Goal: Feedback & Contribution: Leave review/rating

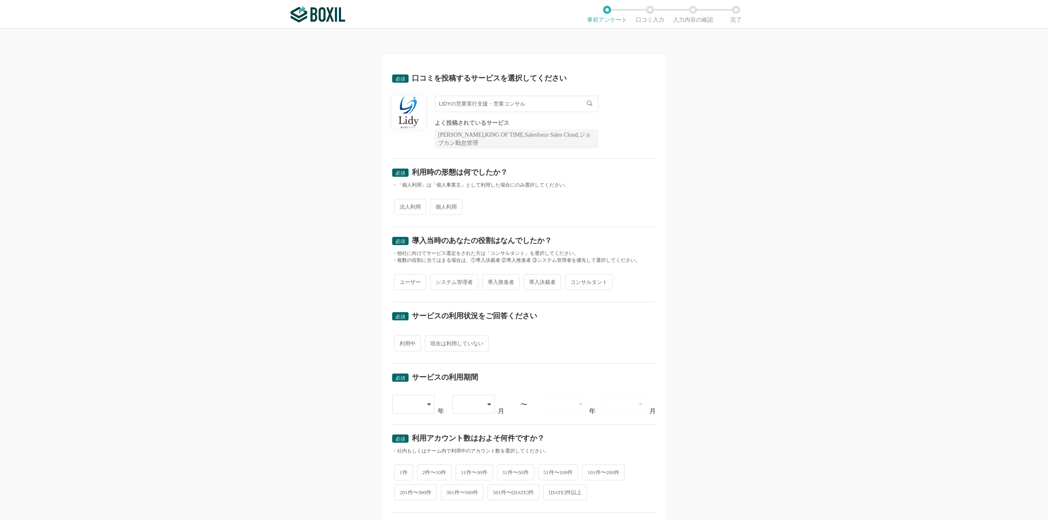
click at [402, 209] on span "法人利用" at bounding box center [410, 207] width 32 height 16
click at [401, 205] on input "法人利用" at bounding box center [398, 202] width 5 height 5
radio input "true"
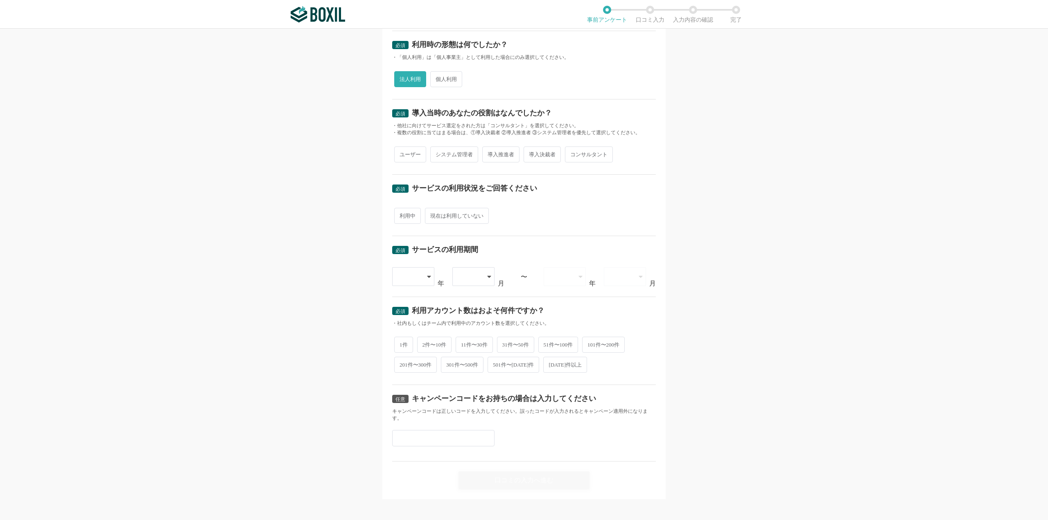
scroll to position [130, 0]
click at [457, 441] on input "text" at bounding box center [443, 436] width 102 height 16
click at [600, 434] on div "任意 キャンペーンコードをお持ちの場合は入力してください キャンペーンコードは正しいコードを入力してください。誤ったコードが入力されるとキャンペーン適用外にな…" at bounding box center [524, 421] width 264 height 77
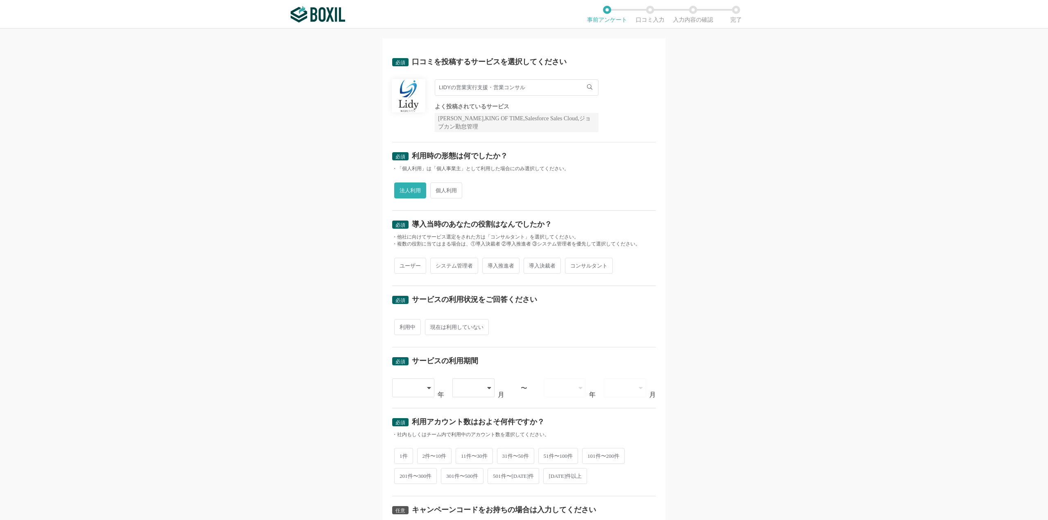
scroll to position [0, 0]
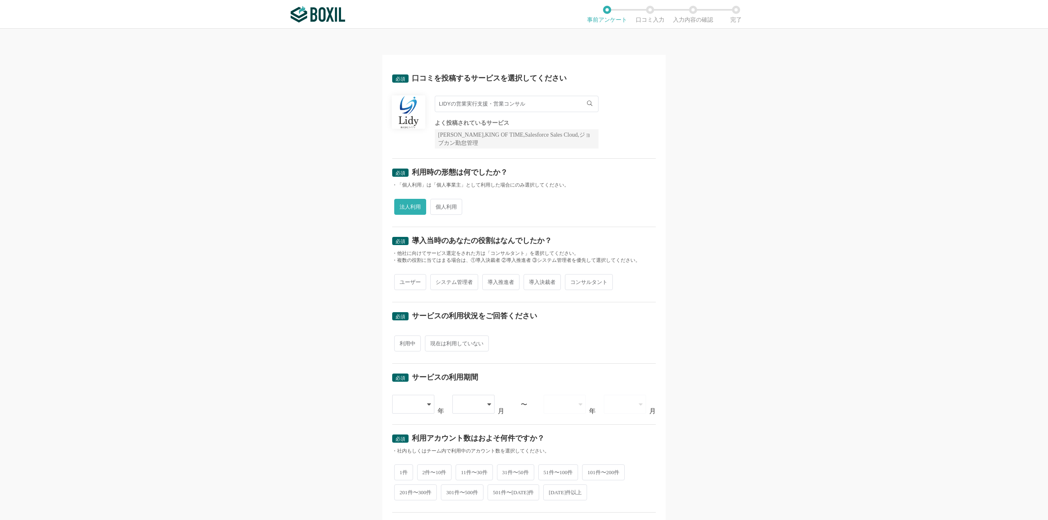
click at [494, 272] on div "ユーザー システム管理者 導入推進者 導入決裁者 コンサルタント" at bounding box center [524, 282] width 264 height 20
click at [491, 283] on span "導入推進者" at bounding box center [500, 282] width 37 height 16
click at [489, 281] on input "導入推進者" at bounding box center [486, 277] width 5 height 5
radio input "true"
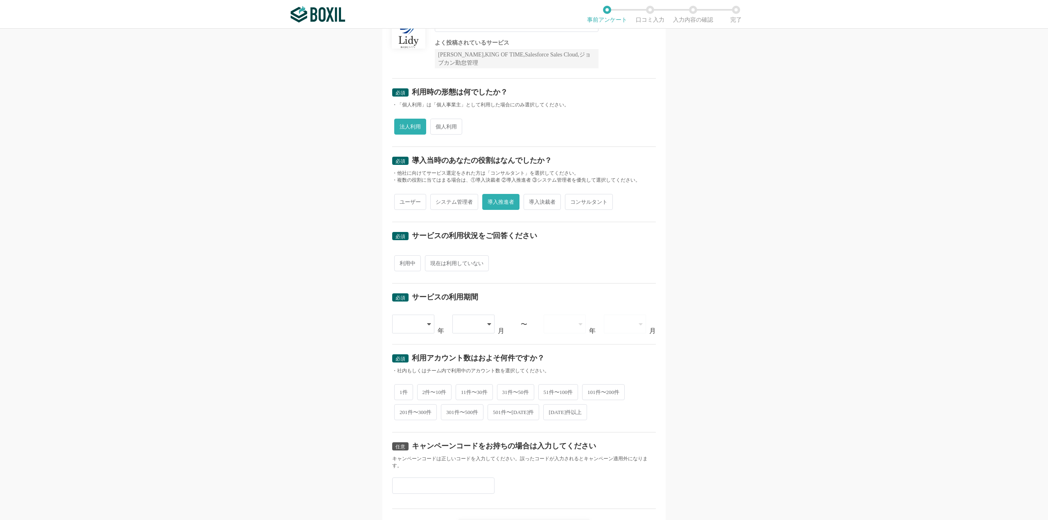
scroll to position [82, 0]
click at [404, 264] on span "利用中" at bounding box center [407, 262] width 27 height 16
click at [401, 260] on input "利用中" at bounding box center [398, 257] width 5 height 5
radio input "true"
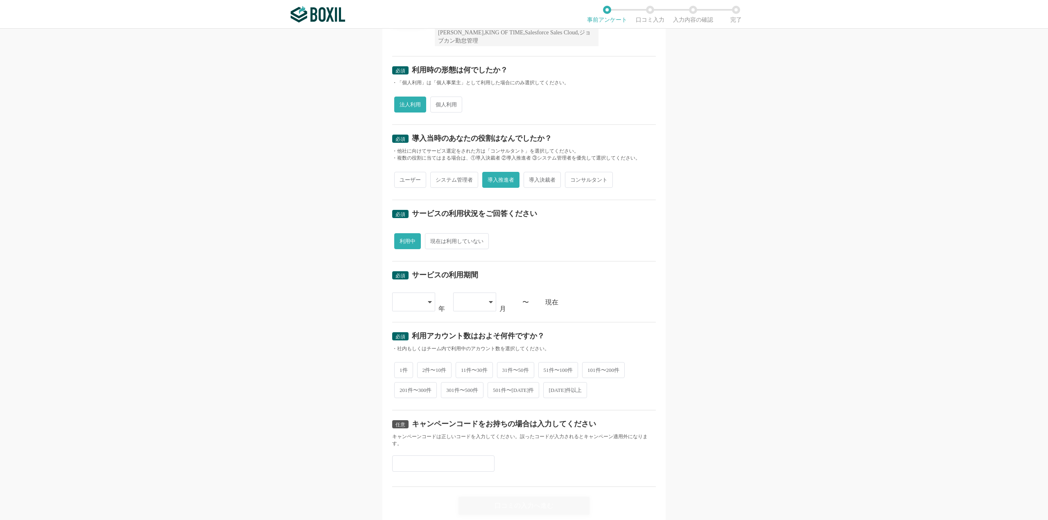
scroll to position [130, 0]
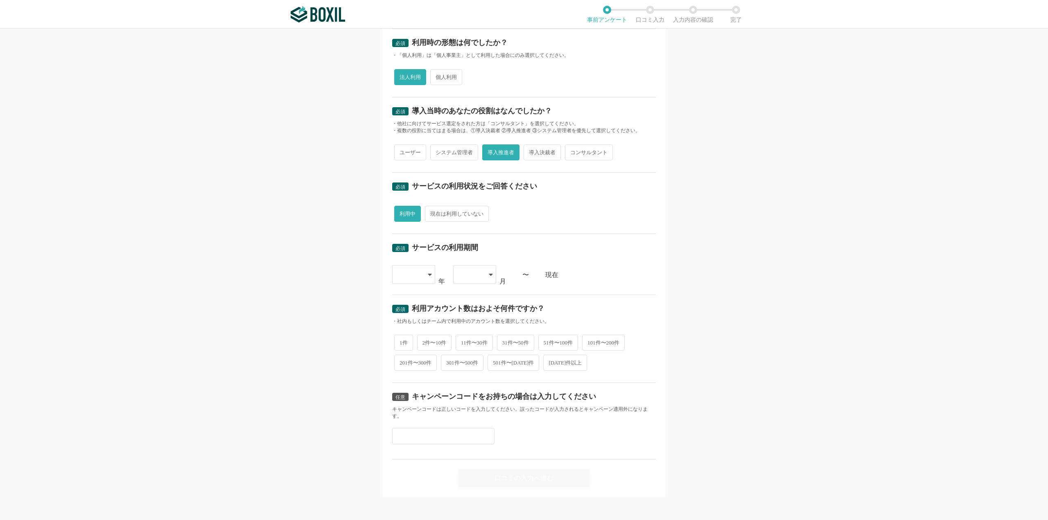
click at [430, 278] on div at bounding box center [413, 274] width 43 height 19
click at [415, 398] on li "[DATE]" at bounding box center [413, 401] width 43 height 20
click at [486, 268] on div at bounding box center [474, 274] width 43 height 19
click at [472, 296] on li "01" at bounding box center [474, 298] width 43 height 20
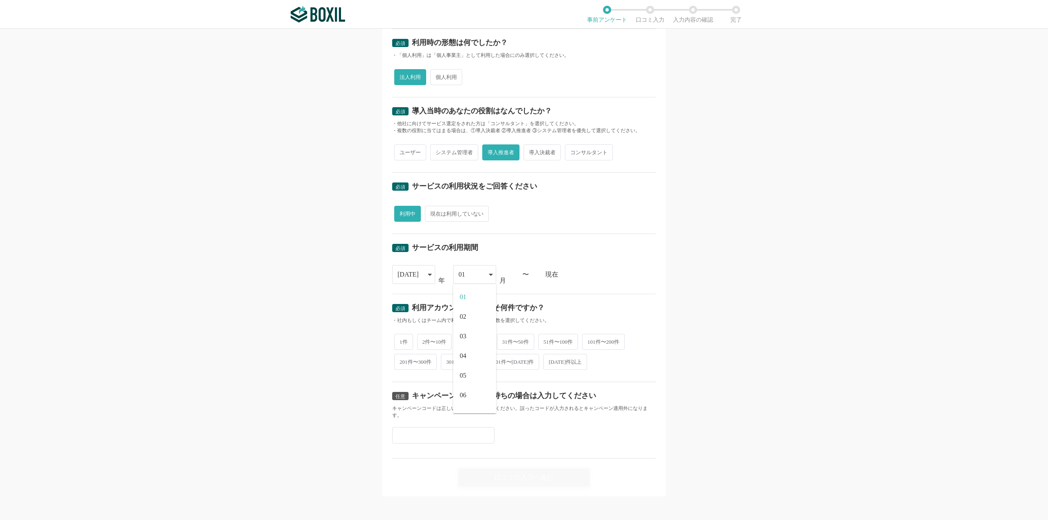
scroll to position [129, 0]
click at [442, 339] on span "2件〜10件" at bounding box center [434, 342] width 35 height 16
click at [424, 339] on input "2件〜10件" at bounding box center [421, 338] width 5 height 5
radio input "true"
click at [517, 473] on div "口コミの入力へ進む" at bounding box center [523, 478] width 131 height 18
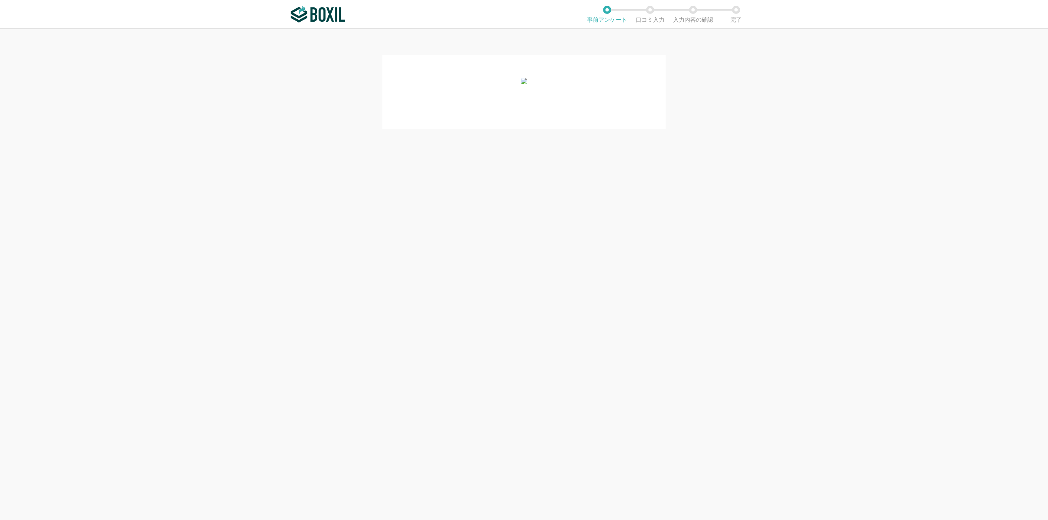
scroll to position [0, 0]
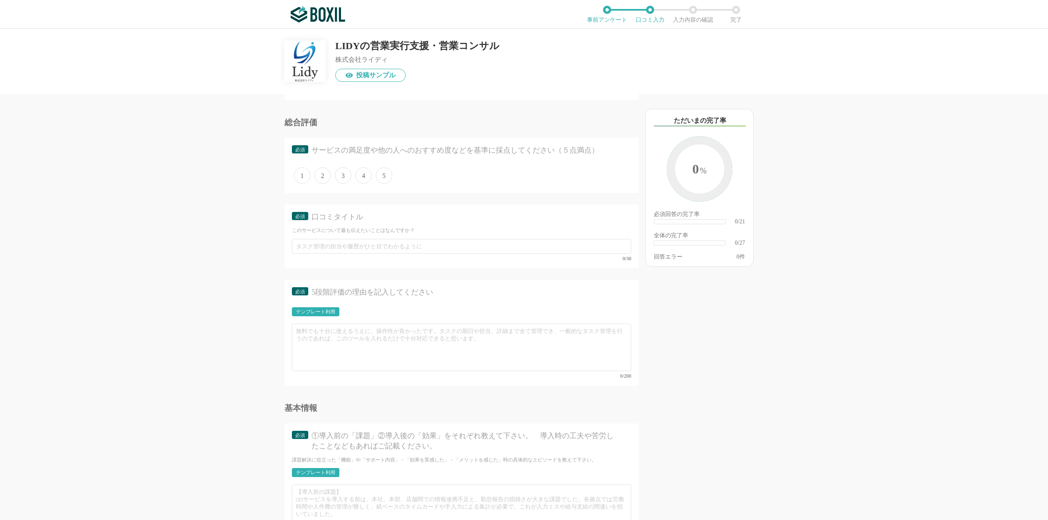
scroll to position [1310, 0]
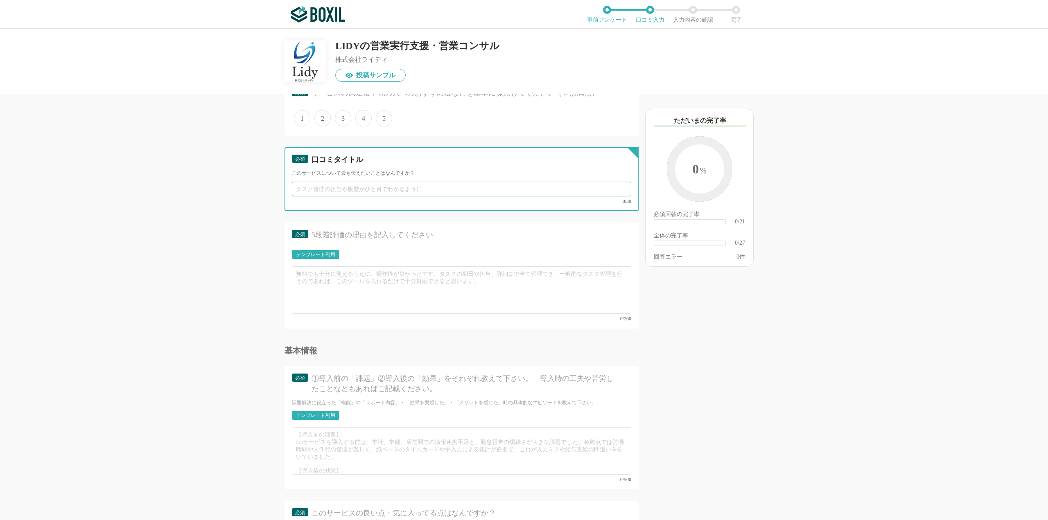
click at [342, 186] on input "text" at bounding box center [461, 189] width 339 height 15
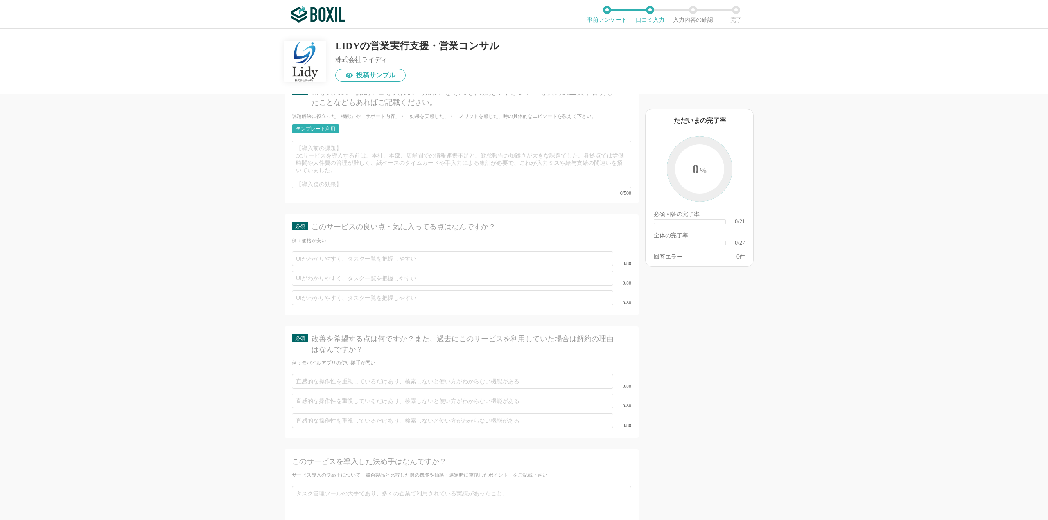
scroll to position [1514, 0]
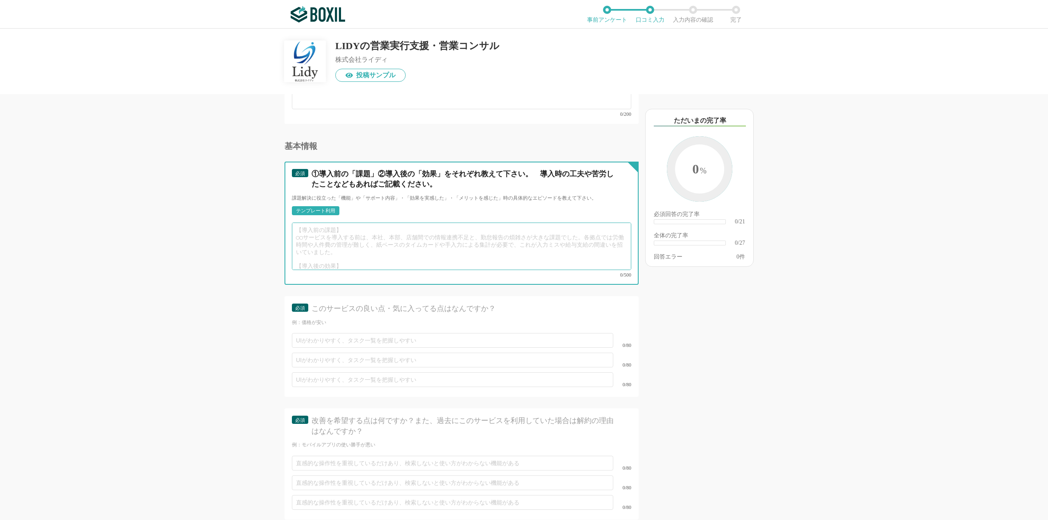
click at [395, 253] on textarea at bounding box center [461, 246] width 339 height 47
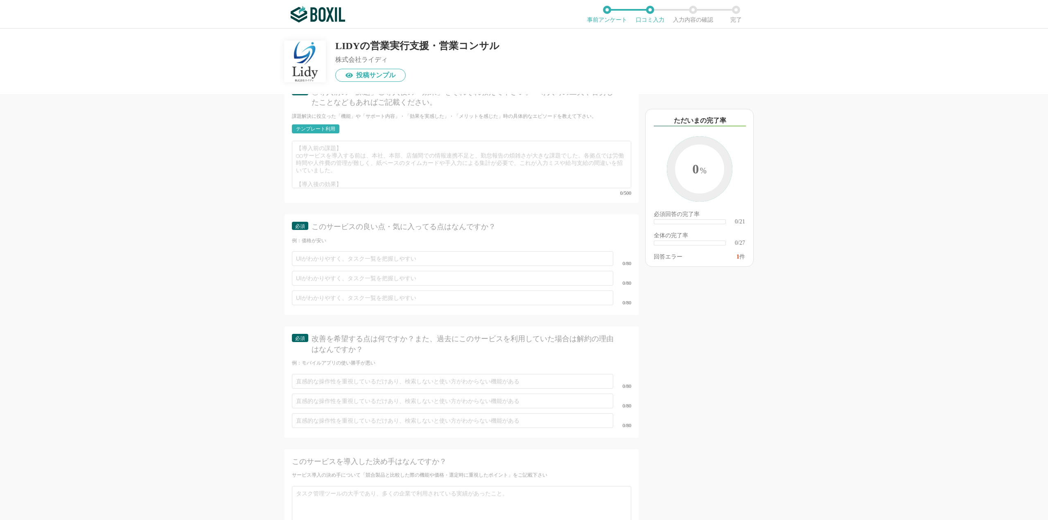
click at [274, 228] on div "他のサービス・ツールと連携していますか？ ※複数選択可 例：Slack、Salesforce 選択したサービス 未選択 必須 導入時に所属していた部署を選択し…" at bounding box center [433, 307] width 409 height 426
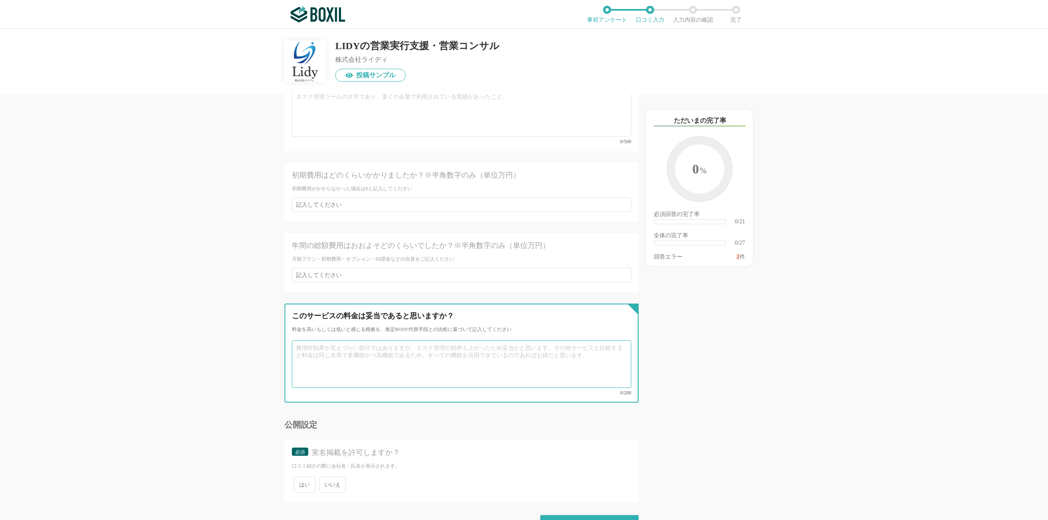
click at [363, 340] on textarea at bounding box center [461, 363] width 339 height 47
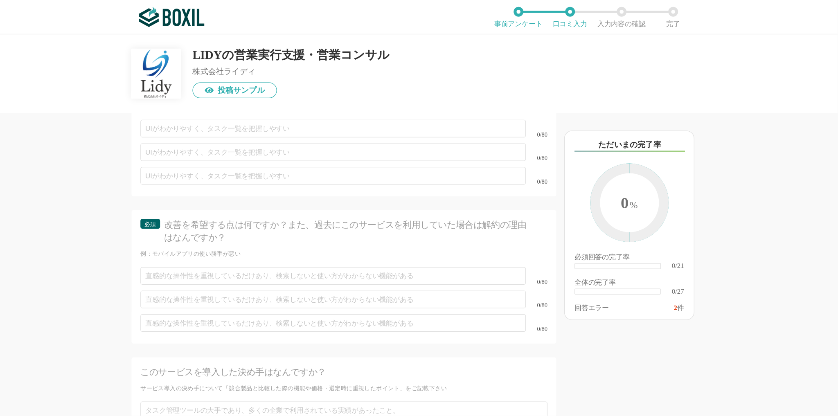
scroll to position [1759, 0]
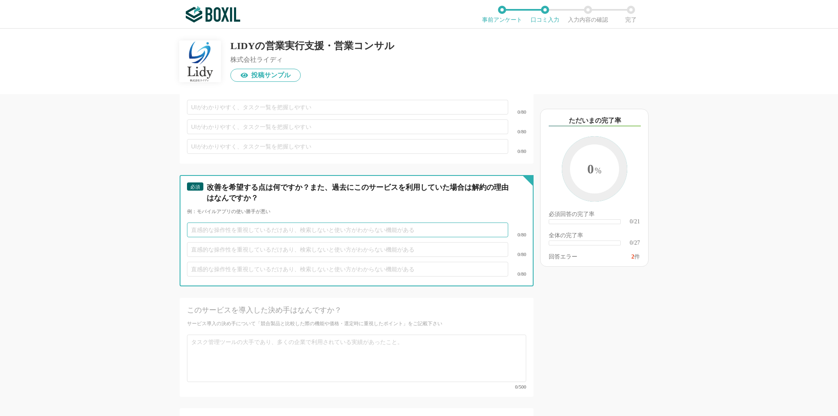
click at [207, 223] on input "text" at bounding box center [347, 230] width 321 height 15
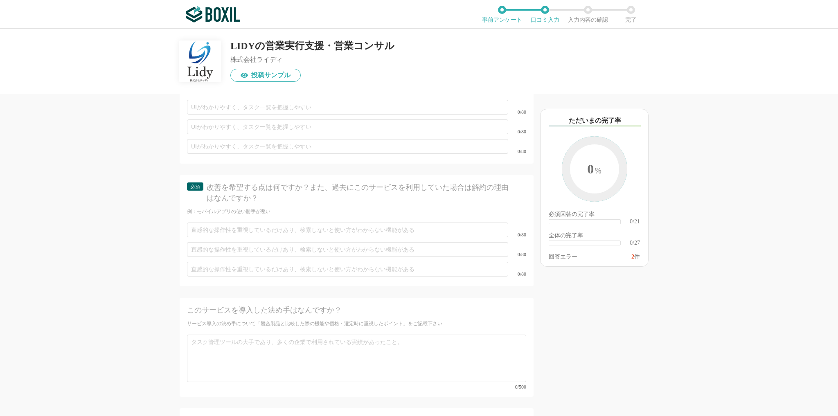
click at [138, 207] on div "他のサービス・ツールと連携していますか？ ※複数選択可 例：Slack、Salesforce 選択したサービス 未選択 必須 導入時に所属していた部署を選択し…" at bounding box center [328, 255] width 409 height 322
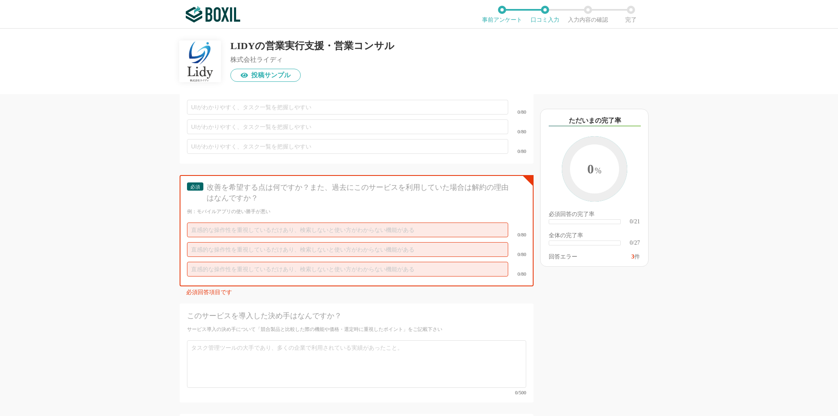
click at [189, 196] on div "必須 改善を希望する点は何ですか？また、過去にこのサービスを利用していた場合は解約の理由はなんですか？ 例：モバイルアプリの使い勝手が悪い 0/80 0/80…" at bounding box center [357, 230] width 354 height 111
click at [255, 223] on input "text" at bounding box center [347, 230] width 321 height 15
click at [273, 223] on input "text" at bounding box center [347, 230] width 321 height 15
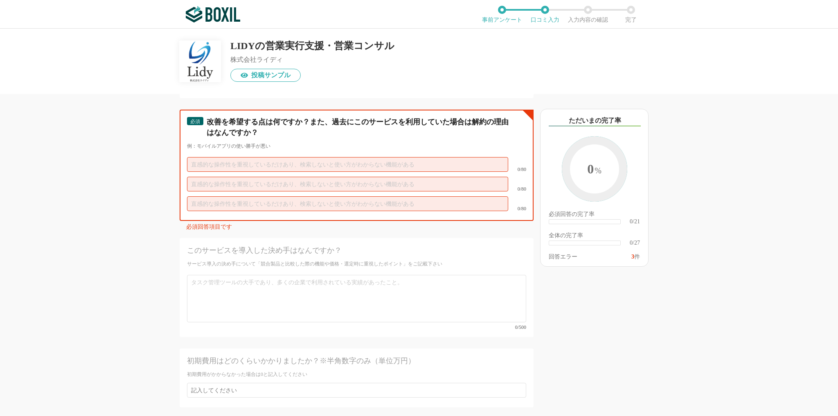
scroll to position [1792, 0]
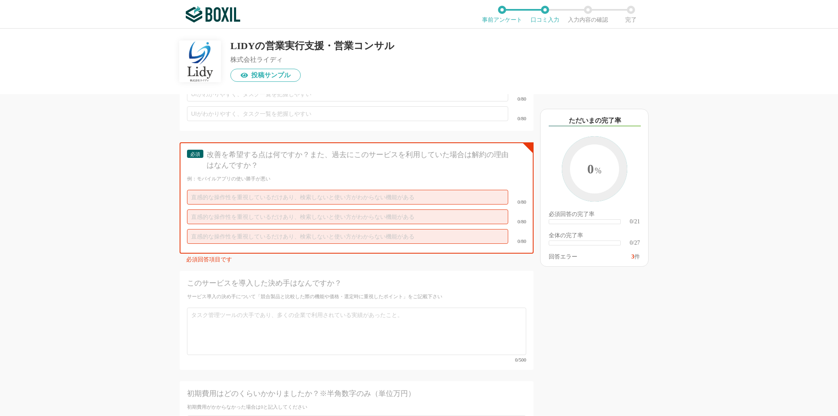
drag, startPoint x: 155, startPoint y: 196, endPoint x: 152, endPoint y: 223, distance: 26.8
drag, startPoint x: 138, startPoint y: 206, endPoint x: 139, endPoint y: 226, distance: 20.1
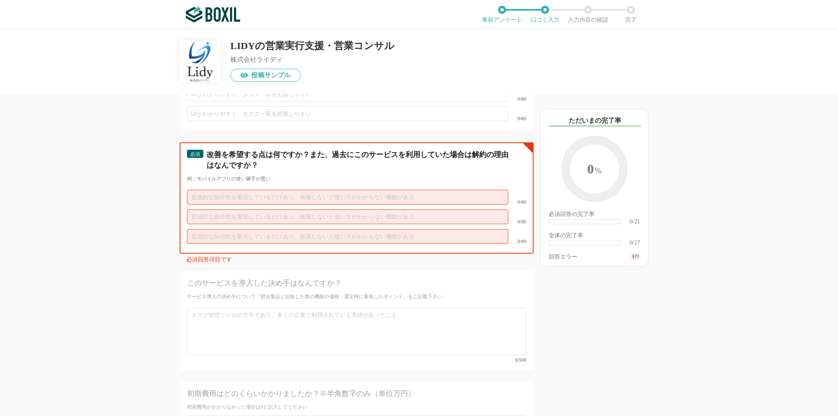
click at [267, 190] on input "text" at bounding box center [347, 197] width 321 height 15
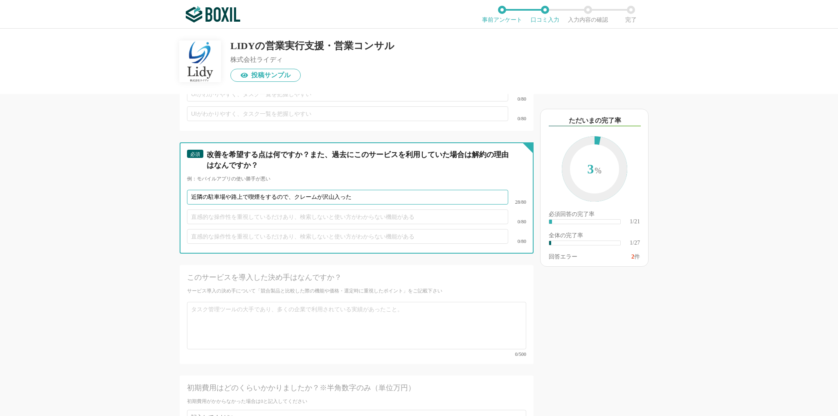
click at [199, 190] on input "近隣の駐車場や路上で喫煙をするので、クレームが沢山入った" at bounding box center [347, 197] width 321 height 15
type input "ライディ社員が近隣の駐車場や路上で喫煙をするので、クレームが沢山入った"
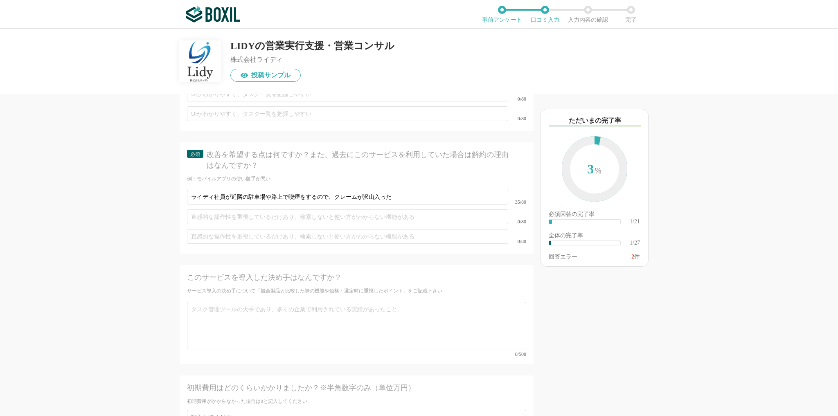
click at [129, 169] on div "他のサービス・ツールと連携していますか？ ※複数選択可 例：Slack、Salesforce 選択したサービス 未選択 必須 導入時に所属していた部署を選択し…" at bounding box center [328, 255] width 409 height 322
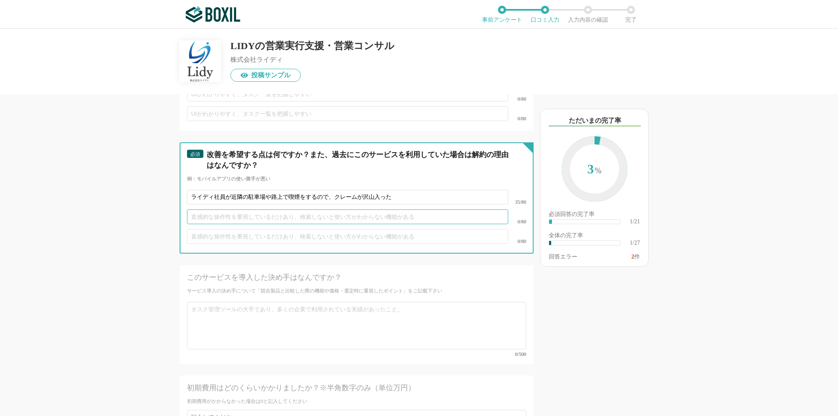
click at [284, 210] on input "text" at bounding box center [347, 217] width 321 height 15
click at [243, 229] on input "text" at bounding box center [347, 236] width 321 height 15
click at [349, 210] on input "早弁をするので会社の規律が乱れた" at bounding box center [347, 217] width 321 height 15
type input "早弁をするので会社の規律が乱れ、退職者が続出した"
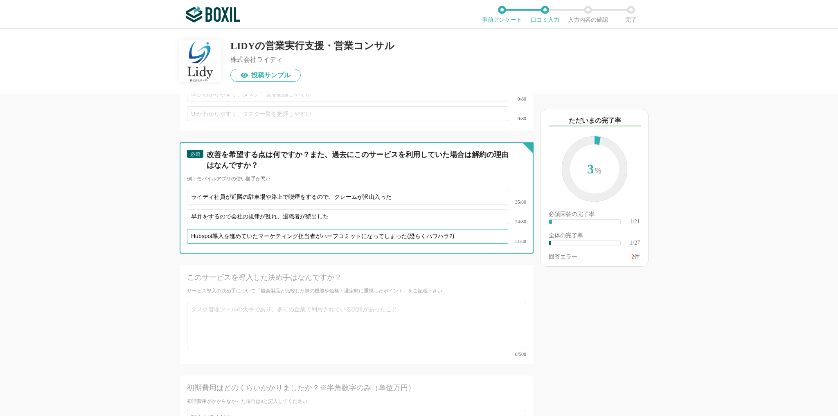
click at [205, 229] on input "Hubspot導入を進めていたマーケティング担当者がハーフコミットになってしまった(恐らくパワハラ?)" at bounding box center [347, 236] width 321 height 15
drag, startPoint x: 300, startPoint y: 215, endPoint x: 402, endPoint y: 258, distance: 111.1
click at [300, 229] on input "ライディ写真と共にHubspot導入を進めていたマーケティング担当者がハーフコミットになってしまった(恐らくパワハラ?)" at bounding box center [347, 236] width 321 height 15
type input "ライディ社員と共にHubspot導入を進めていたマーケティング担当者がハーフコミットになってしまった(恐らくパワハラ?)"
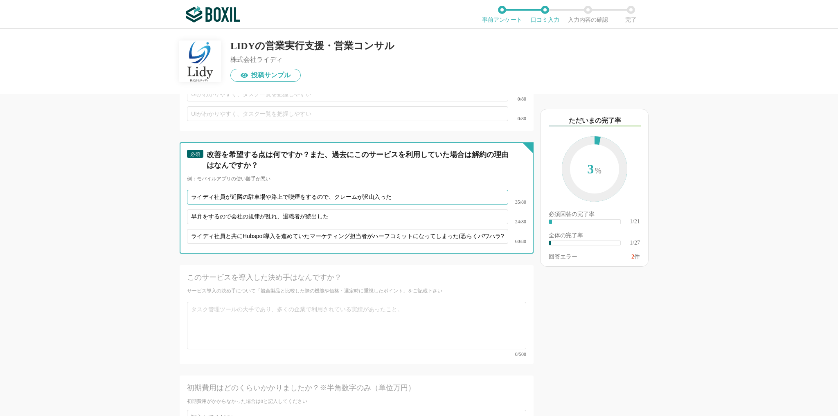
drag, startPoint x: 224, startPoint y: 177, endPoint x: 136, endPoint y: 174, distance: 87.6
click at [136, 174] on div "他のサービス・ツールと連携していますか？ ※複数選択可 例：Slack、Salesforce 選択したサービス 未選択 必須 導入時に所属していた部署を選択し…" at bounding box center [328, 255] width 409 height 322
click at [201, 210] on input "早弁をするので会社の規律が乱れ、退職者が続出した" at bounding box center [347, 217] width 321 height 15
click at [195, 210] on input "早弁をするので会社の規律が乱れ、退職者が続出した" at bounding box center [347, 217] width 321 height 15
click at [192, 210] on input "早弁をするので会社の規律が乱れ、退職者が続出した" at bounding box center [347, 217] width 321 height 15
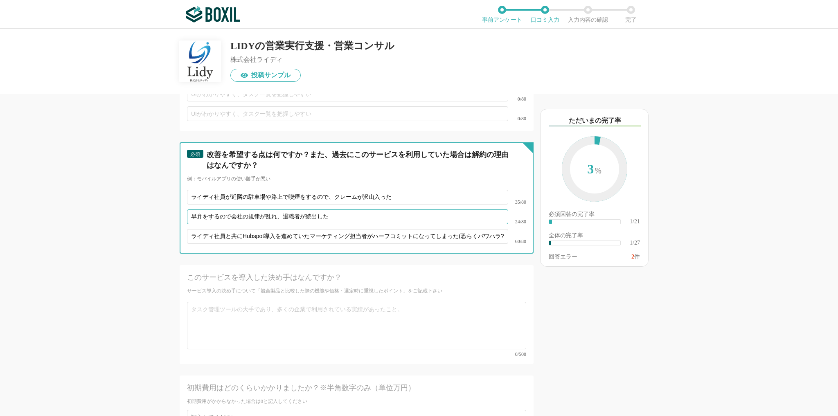
paste input "ライディ社員"
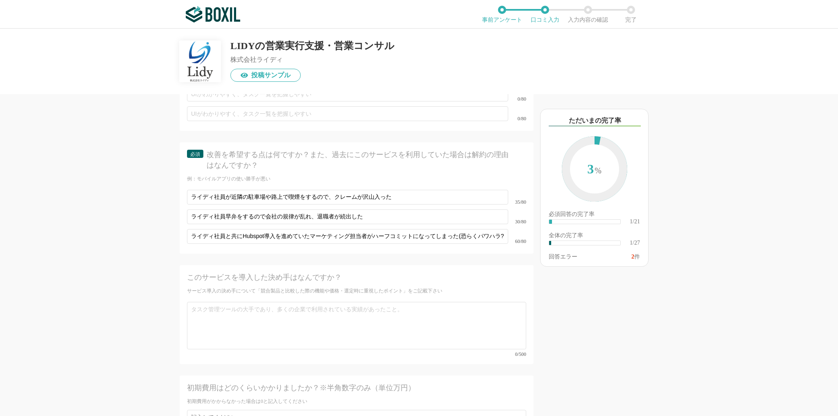
click at [126, 192] on div "他のサービス・ツールと連携していますか？ ※複数選択可 例：Slack、Salesforce 選択したサービス 未選択 必須 導入時に所属していた部署を選択し…" at bounding box center [328, 255] width 409 height 322
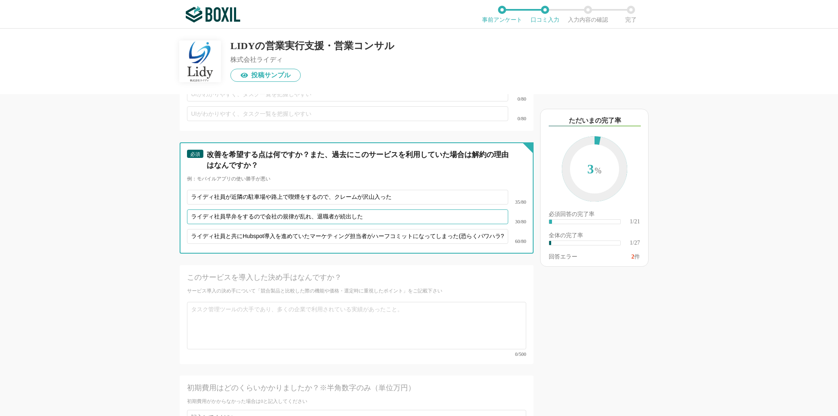
click at [225, 210] on input "ライディ社員早弁をするので会社の規律が乱れ、退職者が続出した" at bounding box center [347, 217] width 321 height 15
type input "ライディ社員が早弁をするので会社の規律が乱れ、退職者が続出した"
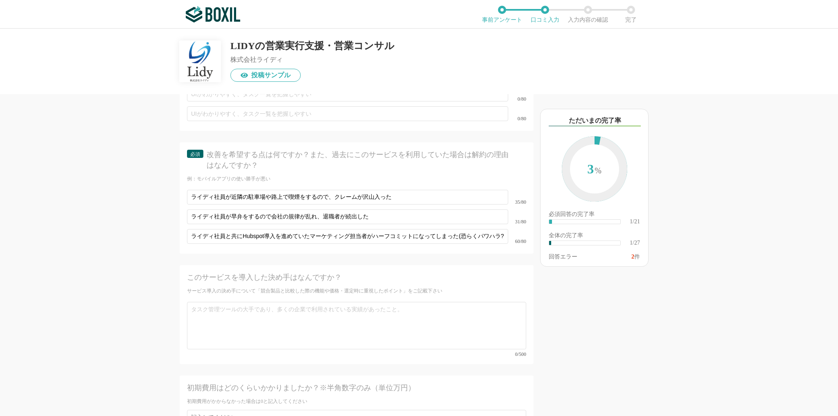
click at [130, 234] on div "他のサービス・ツールと連携していますか？ ※複数選択可 例：Slack、Salesforce 選択したサービス 未選択 必須 導入時に所属していた部署を選択し…" at bounding box center [328, 255] width 409 height 322
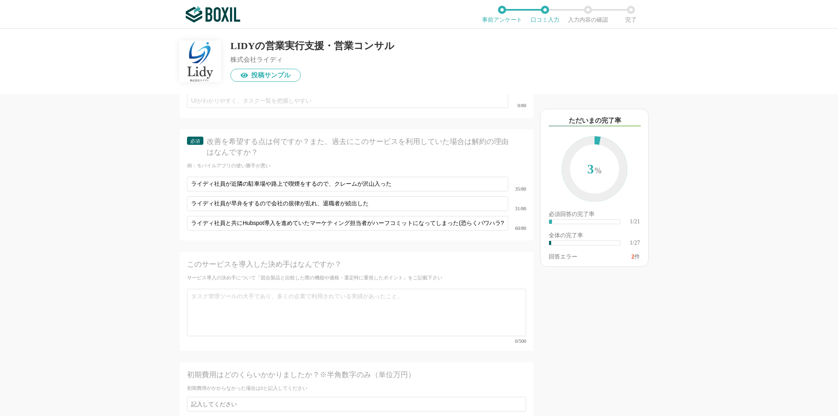
scroll to position [1792, 0]
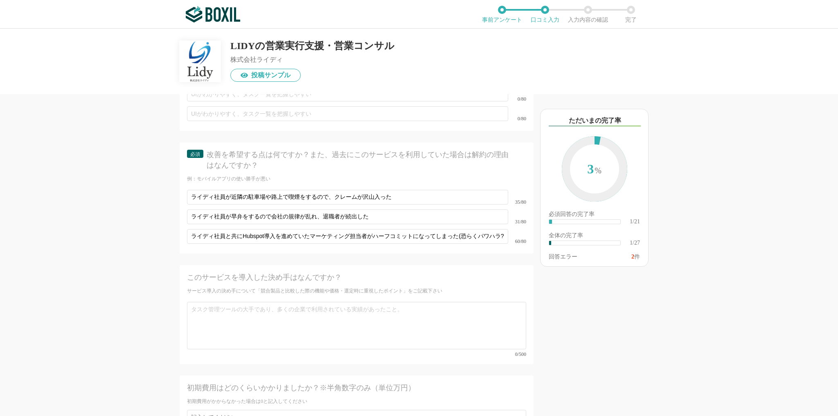
drag, startPoint x: 123, startPoint y: 220, endPoint x: 122, endPoint y: 239, distance: 19.3
drag, startPoint x: 146, startPoint y: 191, endPoint x: 143, endPoint y: 226, distance: 35.8
click at [611, 300] on div "以下のキーワードが含まれる口コミが読まれています ただいまの完了率 3 % 必須回答の完了率 ​ 1/21 全体の完了率 ​ 1/27 回答エラー 2 件" at bounding box center [624, 259] width 180 height 314
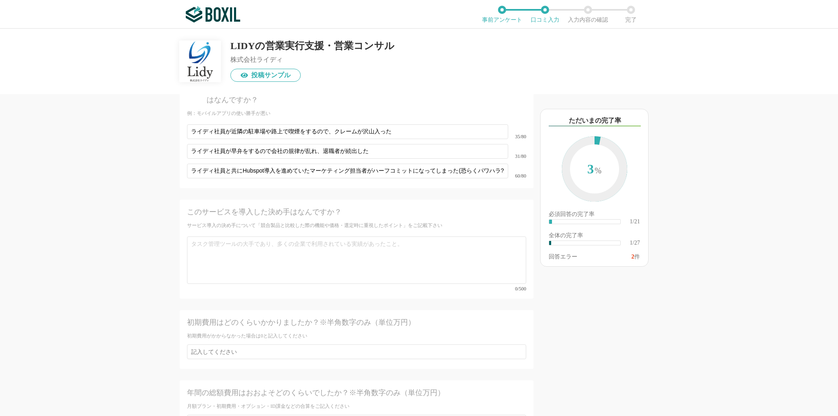
scroll to position [1824, 0]
